Goal: Book appointment/travel/reservation

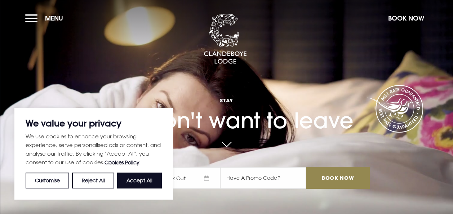
click at [143, 181] on button "Accept All" at bounding box center [139, 181] width 45 height 16
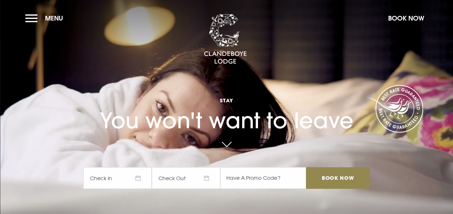
checkbox input "true"
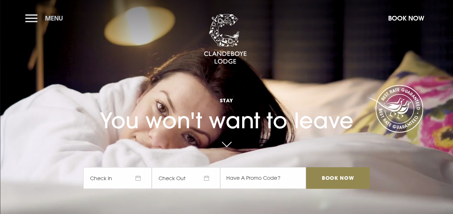
click at [35, 23] on button "Menu" at bounding box center [45, 17] width 41 height 15
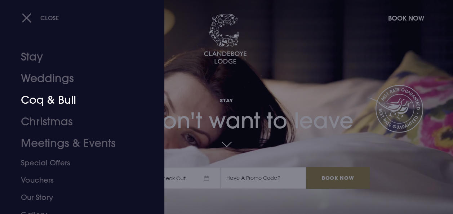
click at [54, 99] on link "Coq & Bull" at bounding box center [77, 100] width 113 height 22
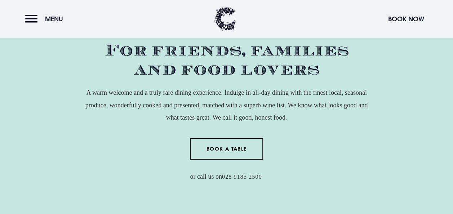
scroll to position [216, 0]
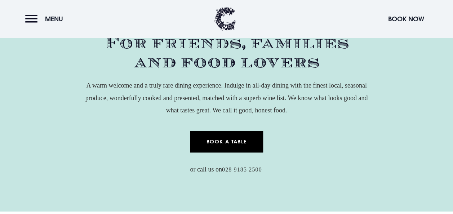
click at [246, 144] on link "Book a Table" at bounding box center [226, 142] width 73 height 22
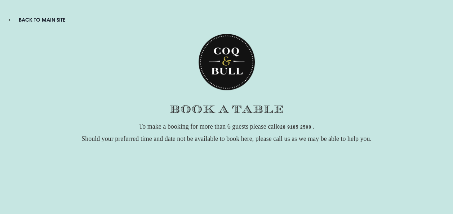
click at [27, 19] on link "back to main site" at bounding box center [37, 20] width 57 height 6
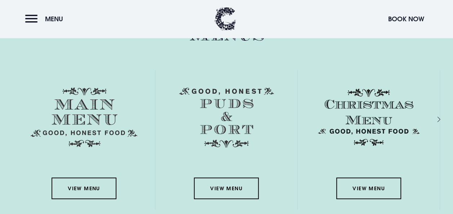
scroll to position [973, 0]
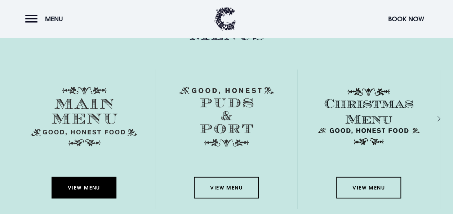
click at [89, 188] on link "View Menu" at bounding box center [84, 188] width 65 height 22
